Goal: Check status: Check status

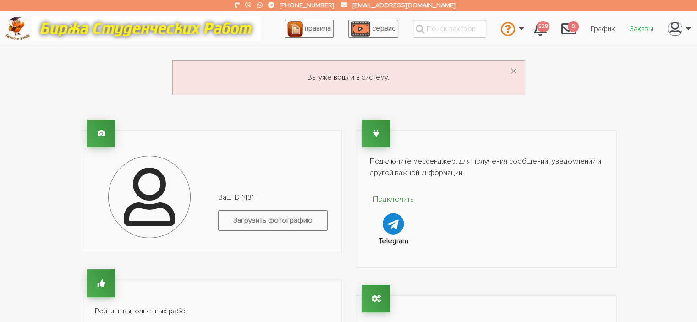
click at [643, 28] on link "Заказы" at bounding box center [641, 28] width 38 height 17
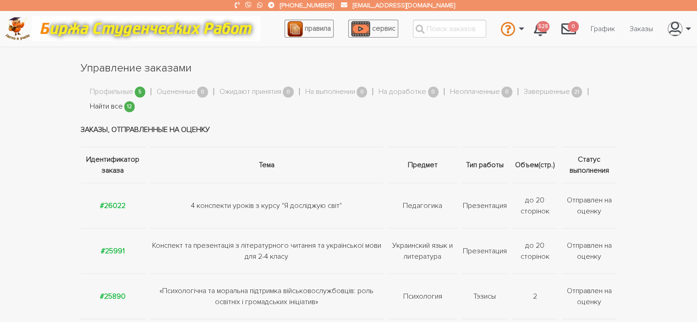
click at [108, 109] on link "Найти все" at bounding box center [106, 107] width 33 height 12
